Goal: Find specific page/section: Find specific page/section

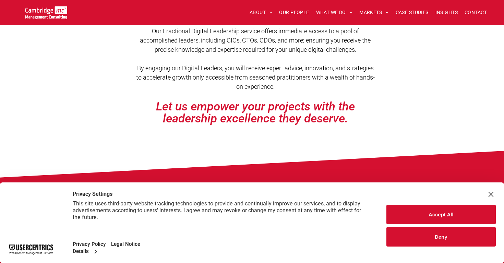
scroll to position [226, 0]
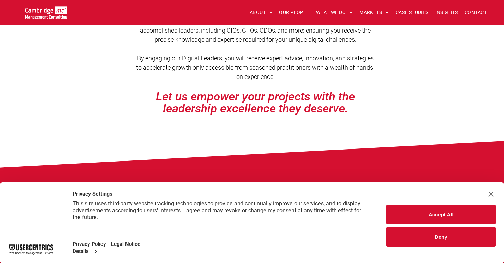
click at [442, 212] on button "Accept All" at bounding box center [442, 215] width 110 height 20
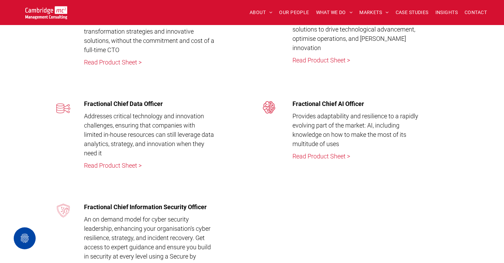
scroll to position [2226, 0]
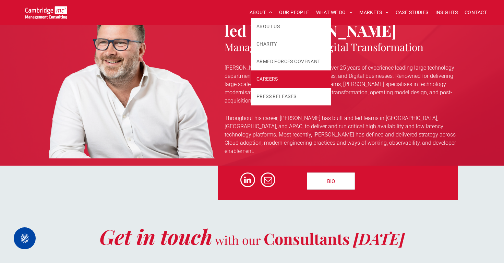
click at [265, 76] on span "CAREERS" at bounding box center [268, 78] width 22 height 7
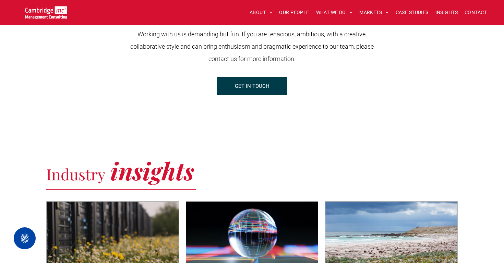
scroll to position [260, 0]
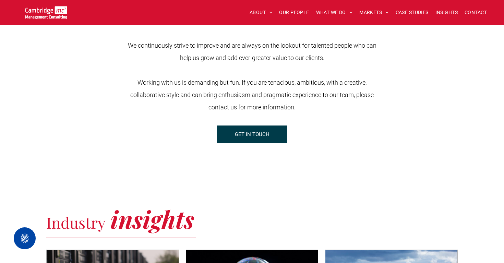
click at [256, 133] on span "GET IN TOUCH" at bounding box center [252, 134] width 35 height 17
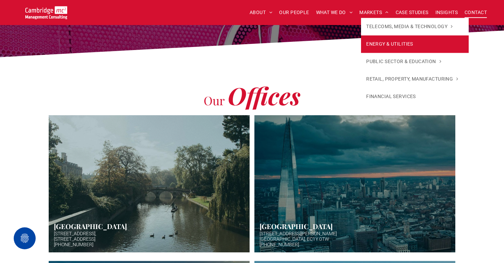
scroll to position [203, 0]
